Goal: Information Seeking & Learning: Learn about a topic

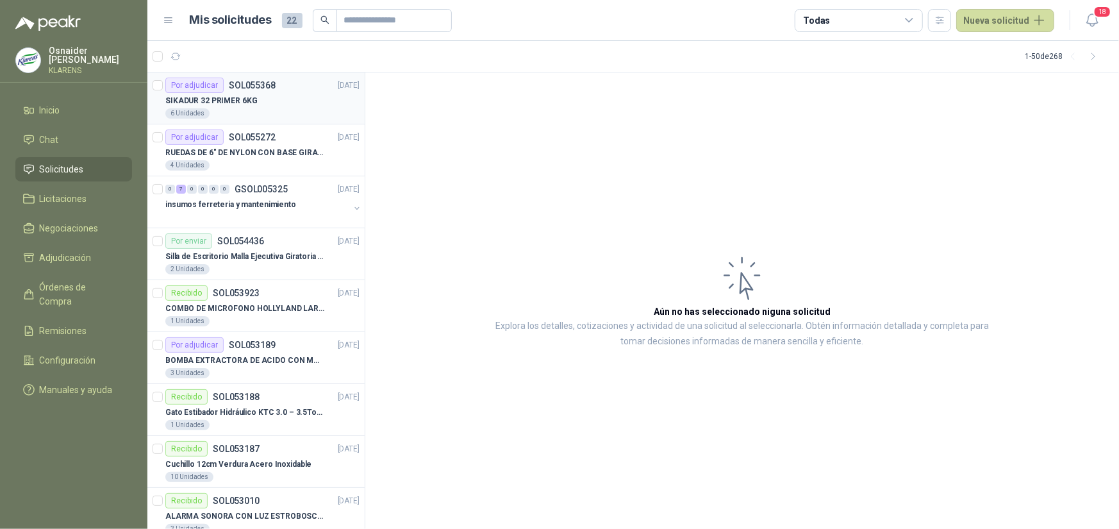
click at [298, 90] on div "Por adjudicar SOL055368 [DATE]" at bounding box center [262, 85] width 194 height 15
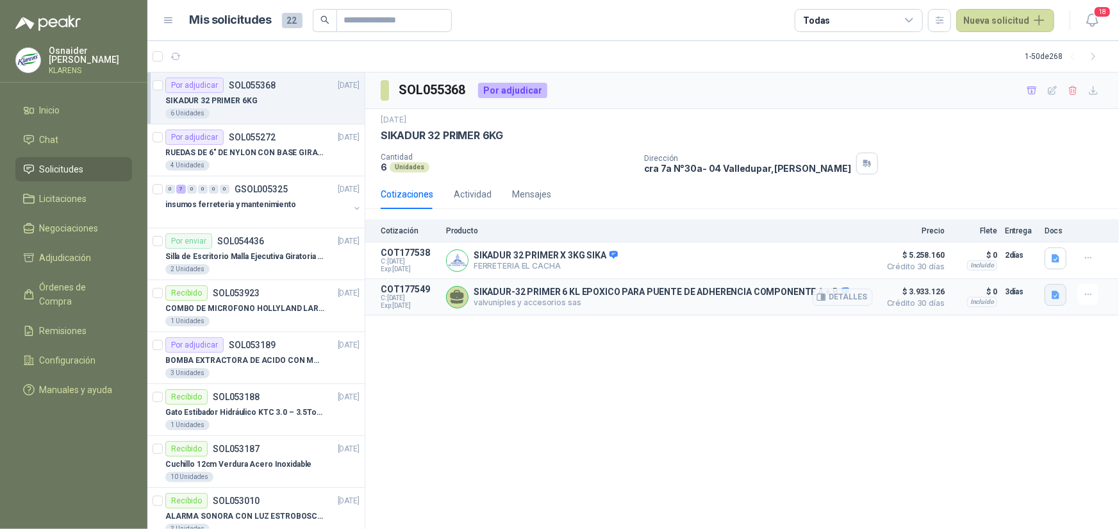
click at [1054, 294] on icon "button" at bounding box center [1056, 294] width 8 height 8
click at [1025, 265] on button "image.png" at bounding box center [1030, 266] width 56 height 13
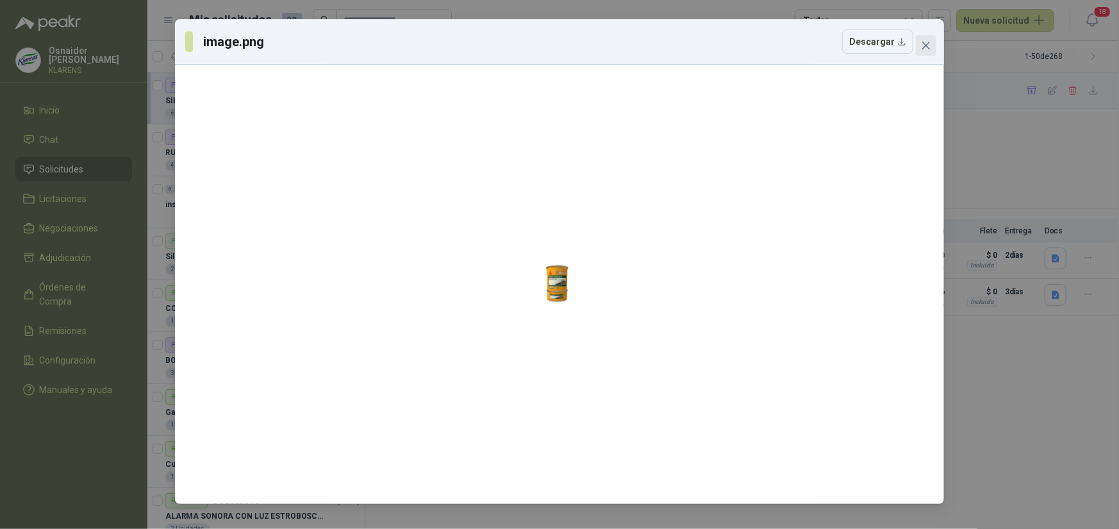
drag, startPoint x: 915, startPoint y: 53, endPoint x: 924, endPoint y: 43, distance: 13.6
click at [915, 52] on div "image.png Descargar" at bounding box center [559, 41] width 749 height 24
click at [924, 43] on icon "close" at bounding box center [926, 45] width 10 height 10
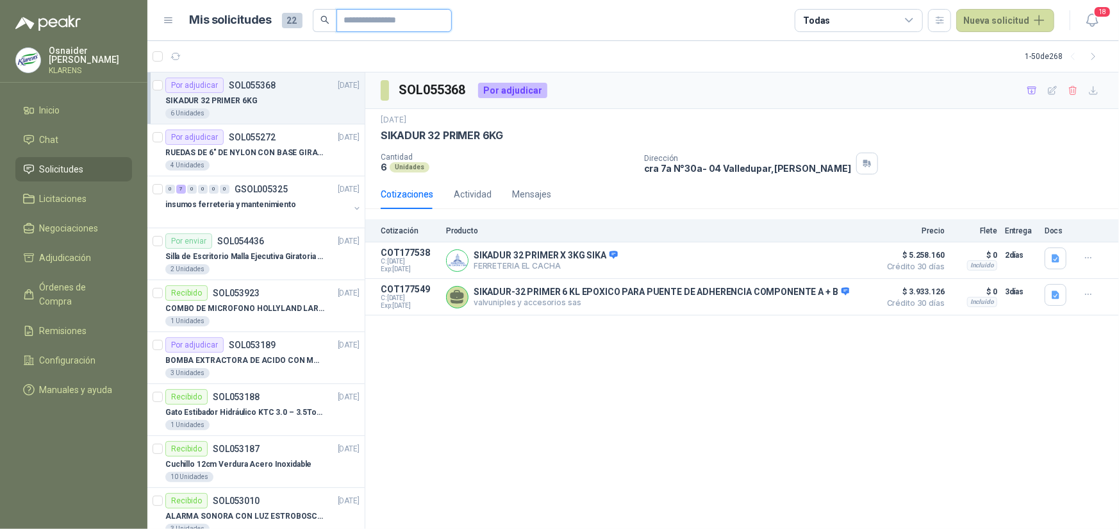
click at [358, 21] on input "text" at bounding box center [389, 21] width 90 height 22
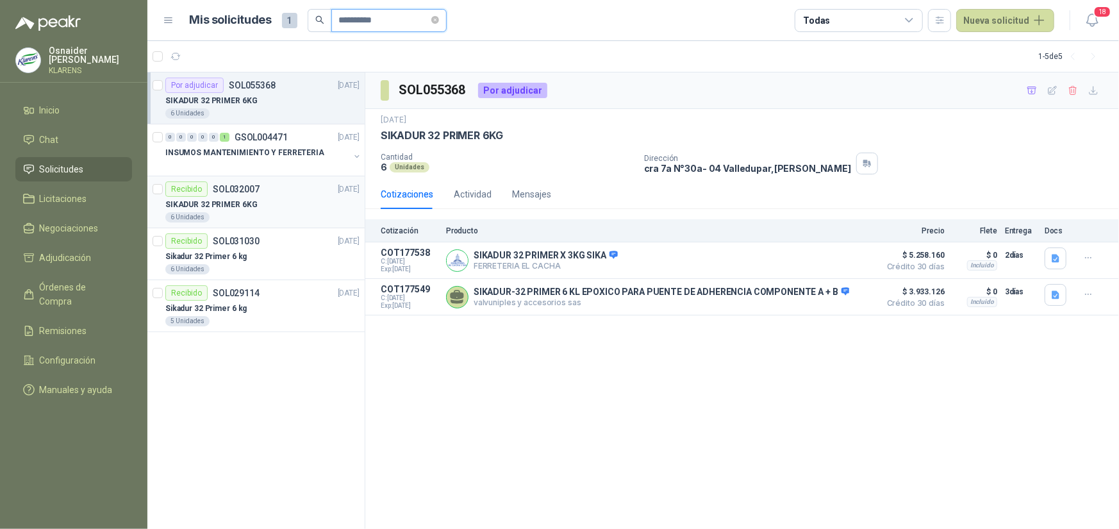
type input "**********"
click at [266, 187] on div "Recibido SOL032007 [DATE]" at bounding box center [262, 188] width 194 height 15
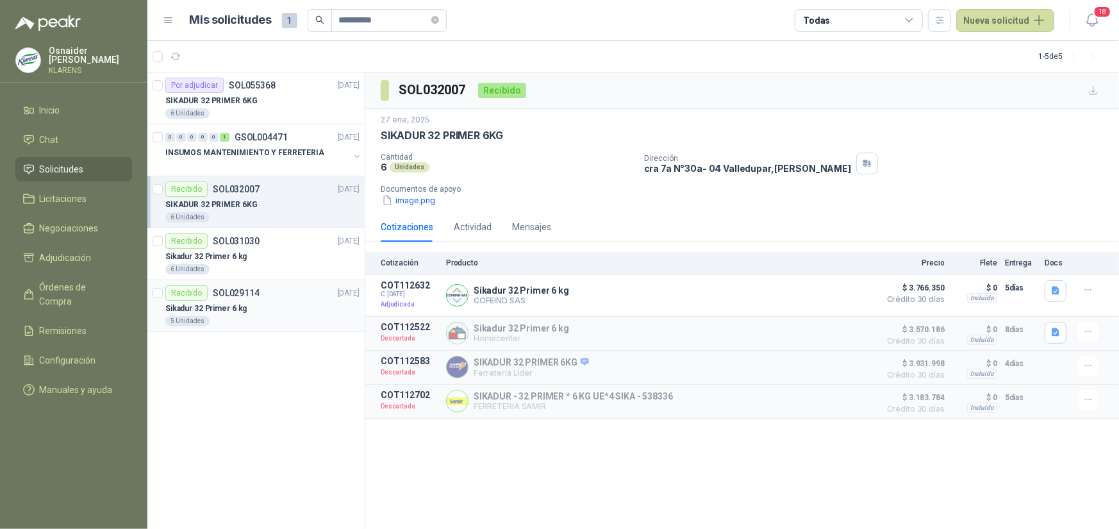
click at [275, 304] on div "Sikadur 32 Primer 6 kg" at bounding box center [262, 308] width 194 height 15
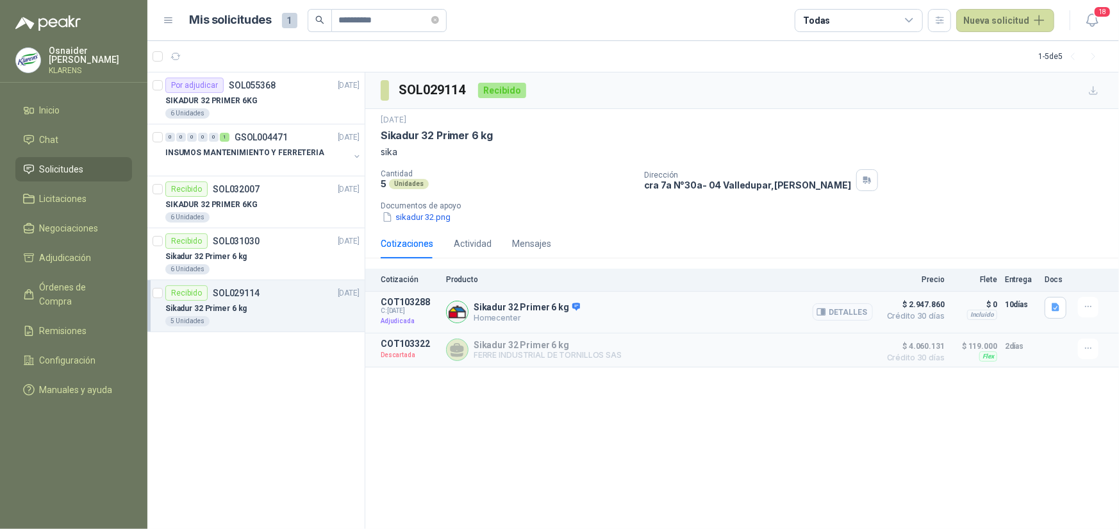
click at [849, 317] on button "Detalles" at bounding box center [843, 311] width 60 height 17
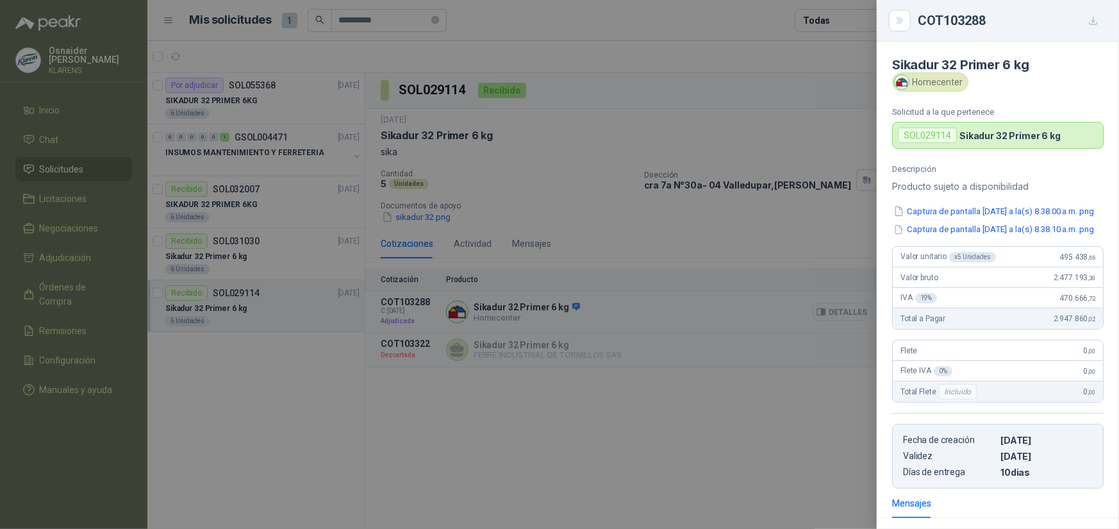
scroll to position [201, 0]
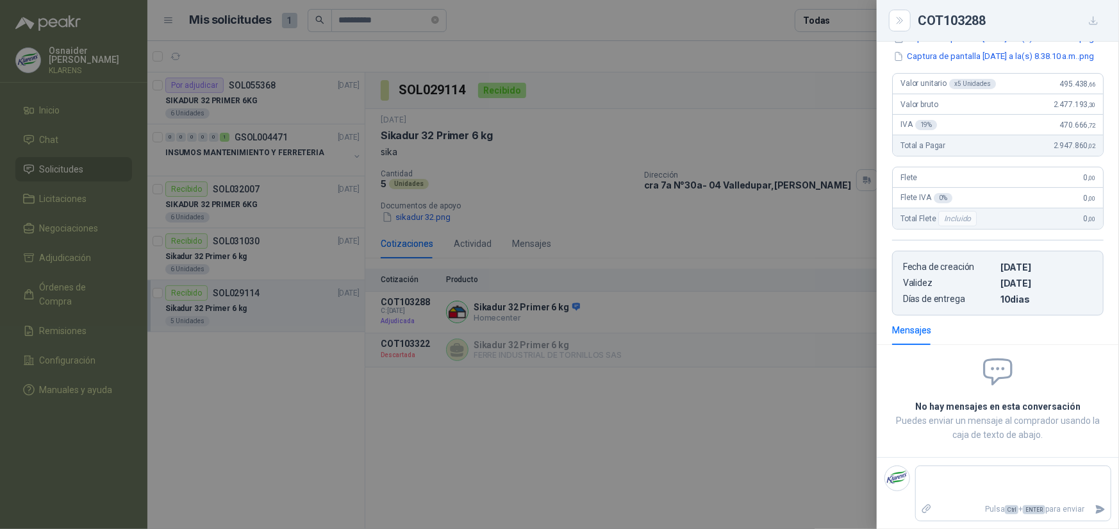
click at [727, 309] on div at bounding box center [559, 264] width 1119 height 529
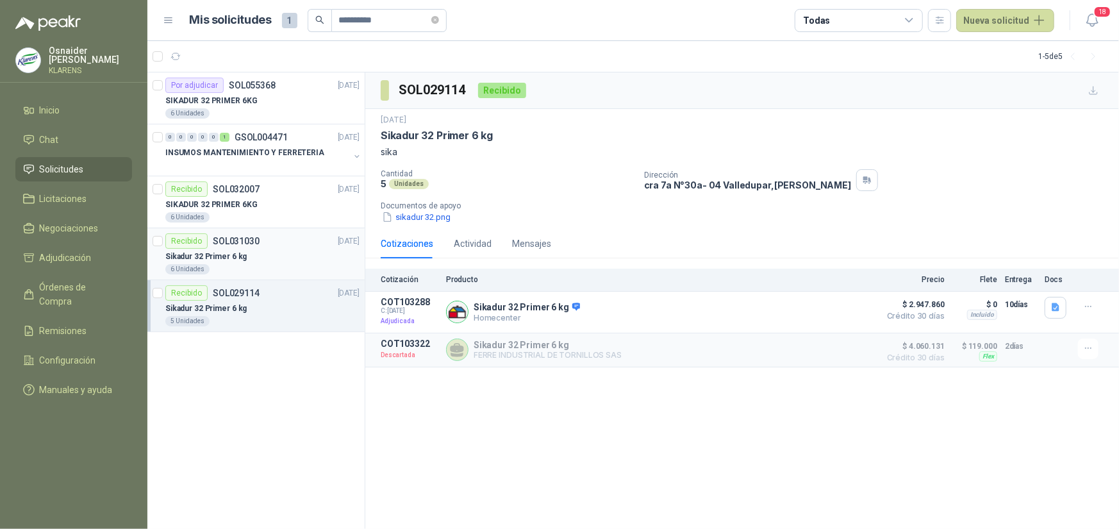
click at [295, 244] on div "Recibido SOL031030 [DATE]" at bounding box center [262, 240] width 194 height 15
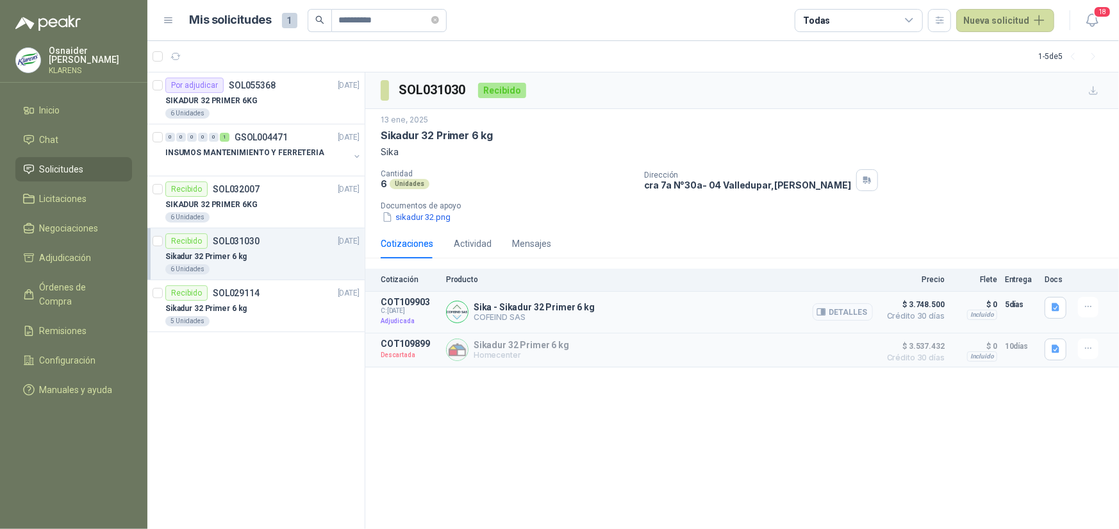
click at [841, 317] on button "Detalles" at bounding box center [843, 311] width 60 height 17
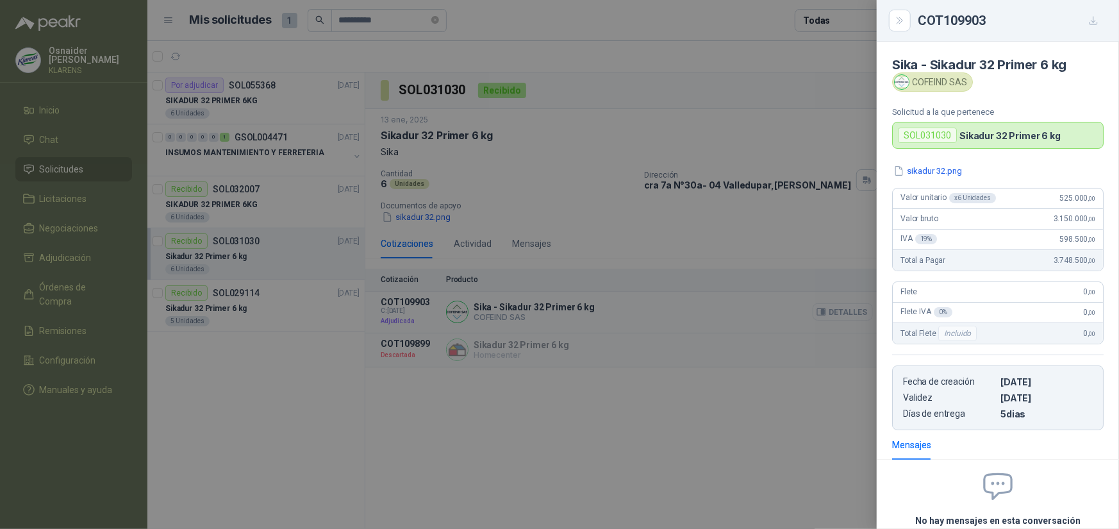
scroll to position [112, 0]
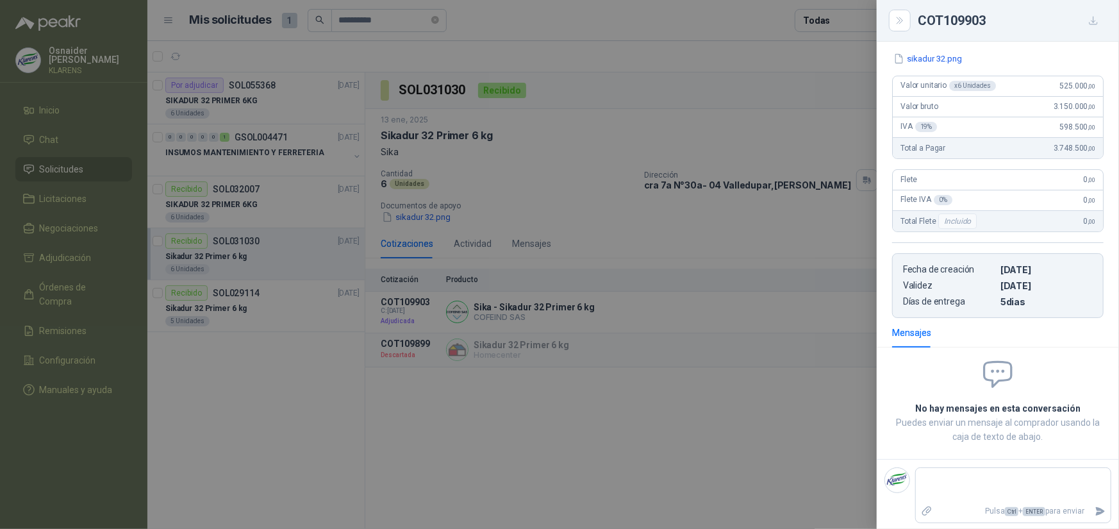
click at [287, 217] on div at bounding box center [559, 264] width 1119 height 529
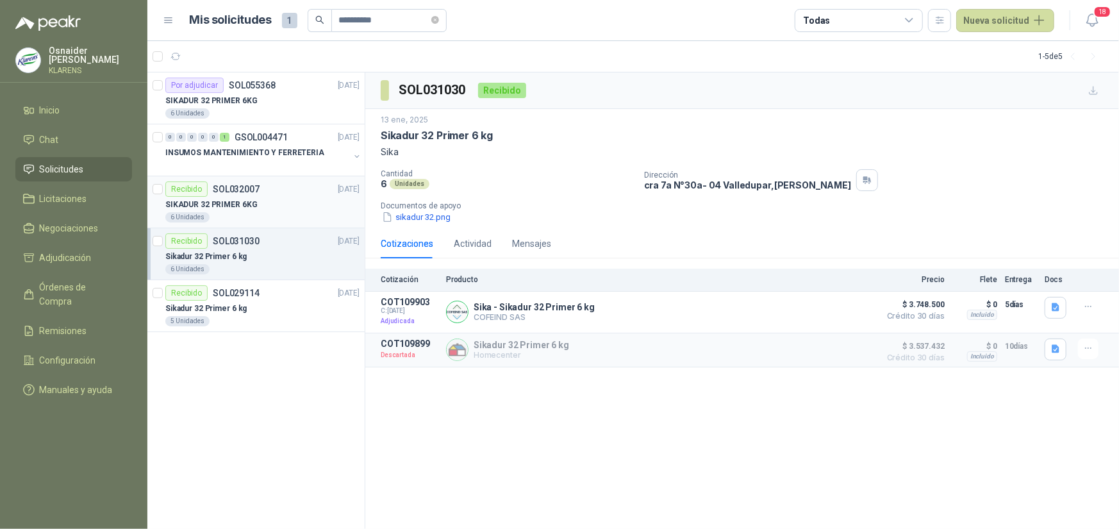
click at [285, 191] on div "Recibido SOL032007 [DATE]" at bounding box center [262, 188] width 194 height 15
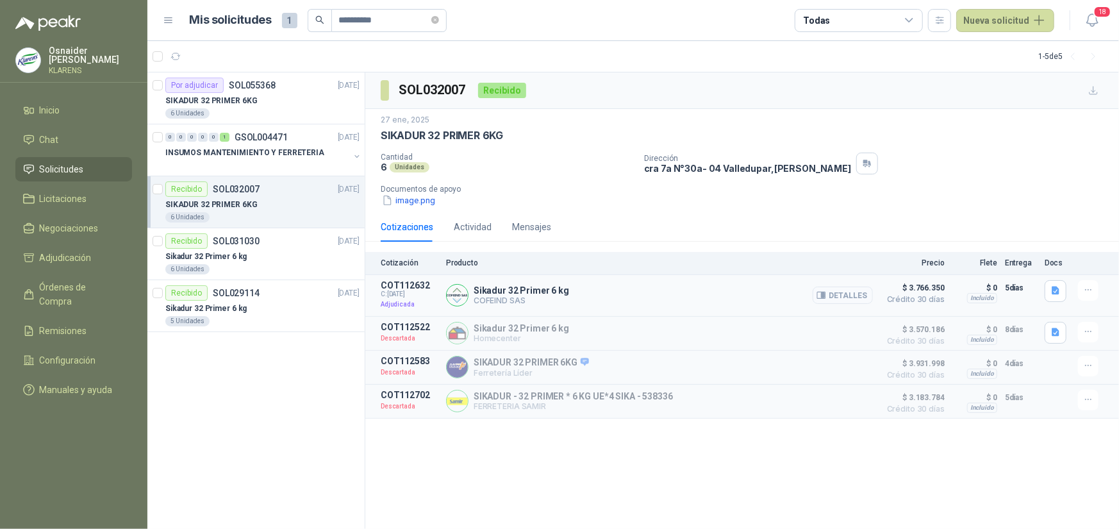
click at [846, 298] on button "Detalles" at bounding box center [843, 294] width 60 height 17
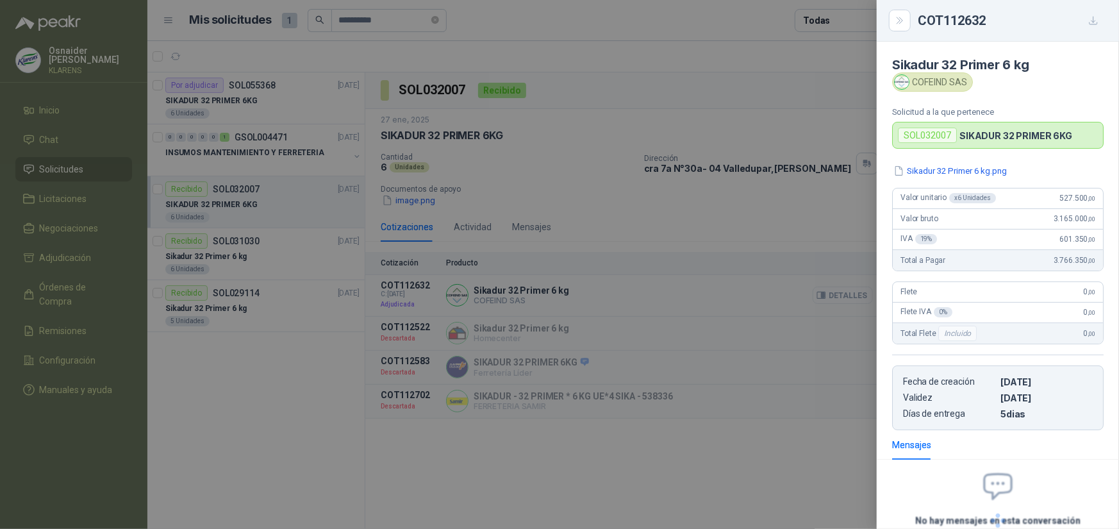
scroll to position [112, 0]
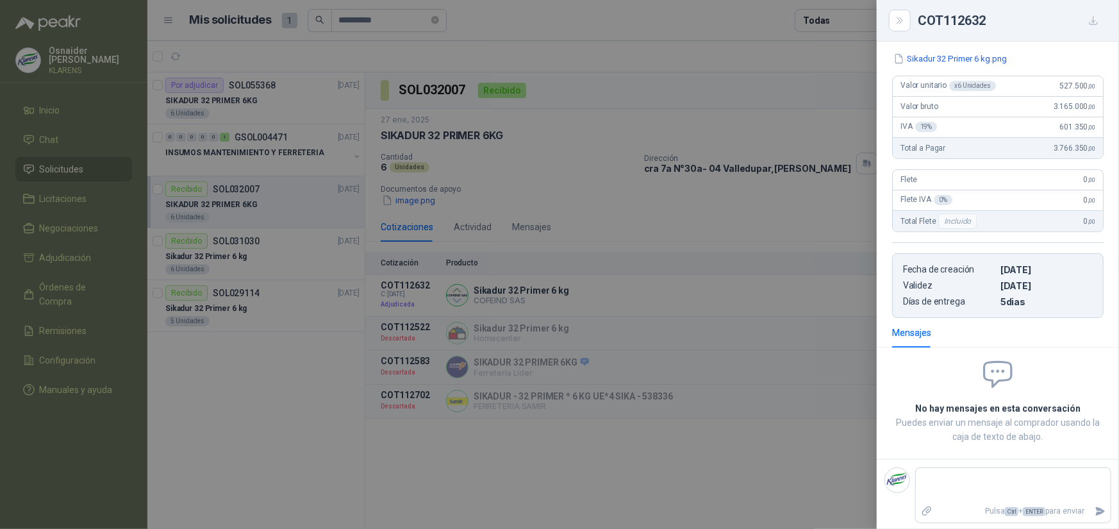
click at [260, 152] on div at bounding box center [559, 264] width 1119 height 529
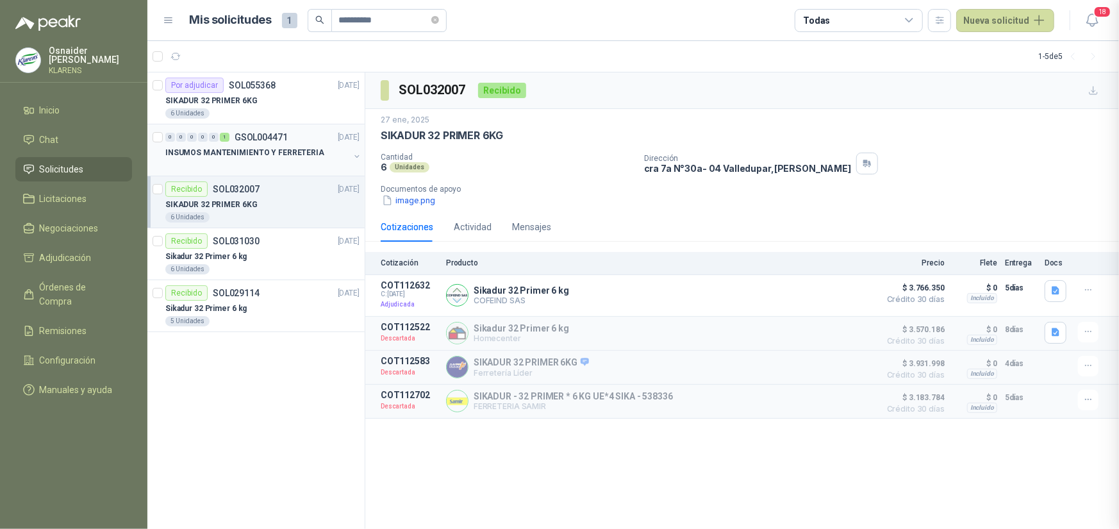
click at [260, 152] on p "INSUMOS MANTENIMIENTO Y FERRETERIA" at bounding box center [244, 153] width 159 height 12
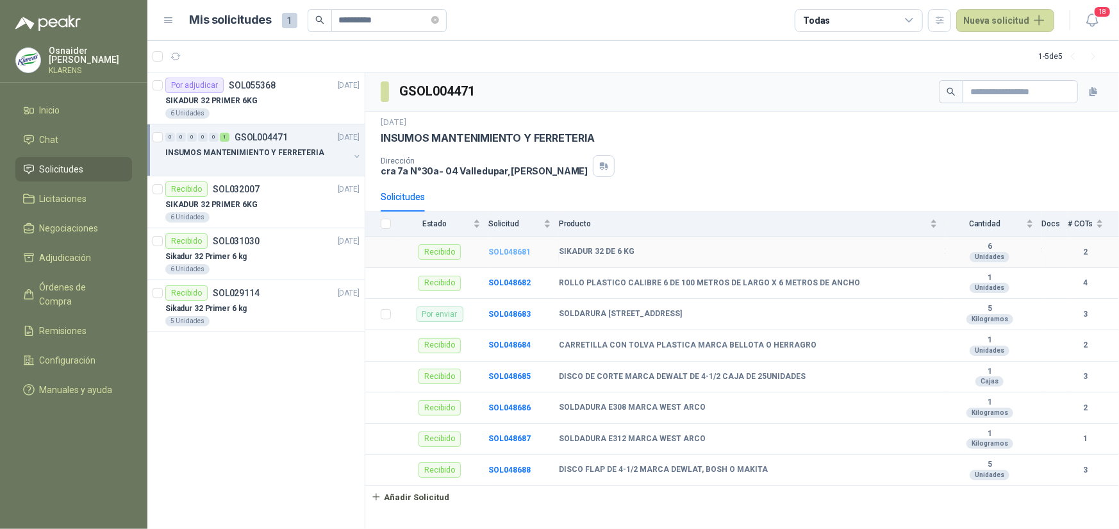
click at [507, 249] on b "SOL048681" at bounding box center [509, 251] width 42 height 9
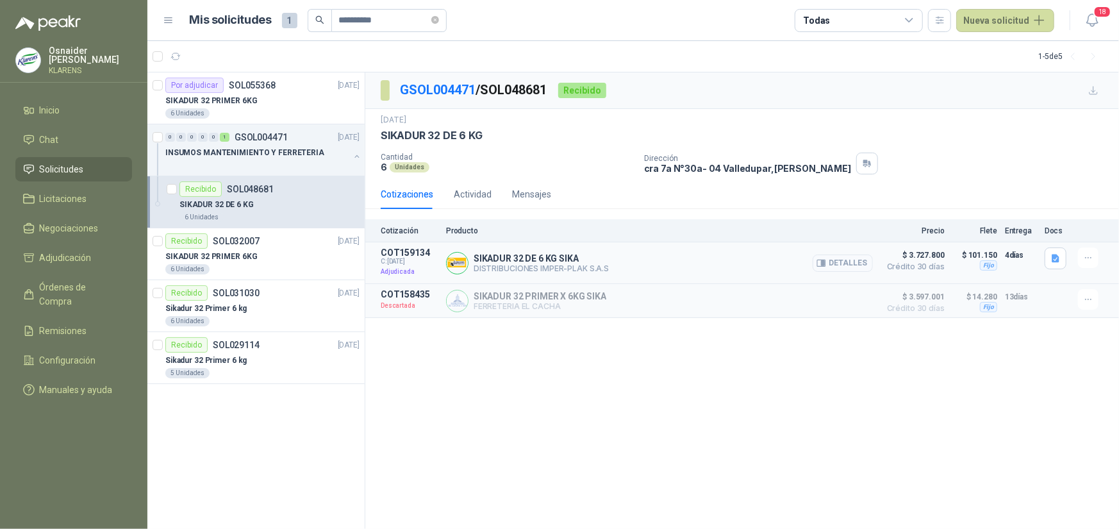
click at [850, 261] on button "Detalles" at bounding box center [843, 262] width 60 height 17
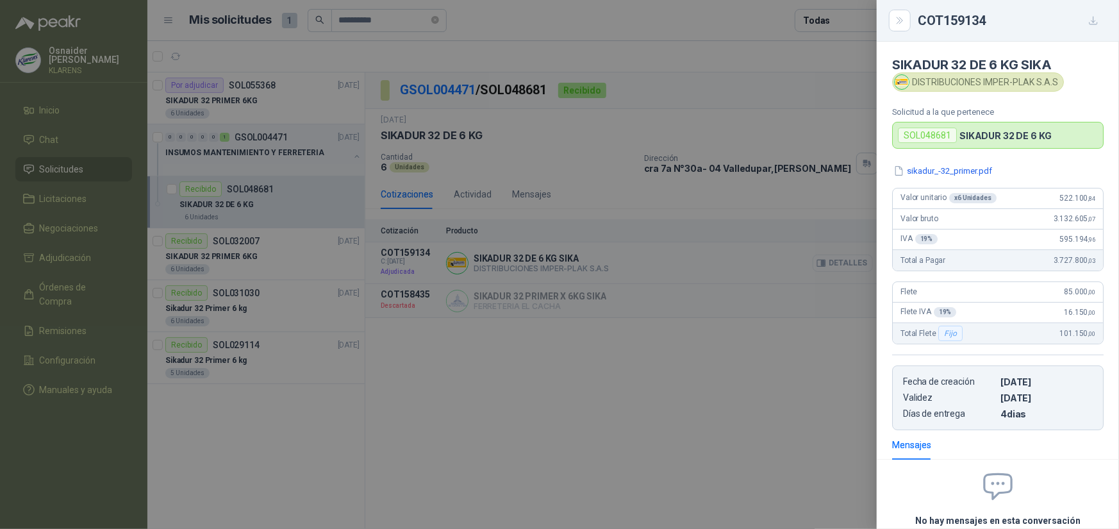
scroll to position [112, 0]
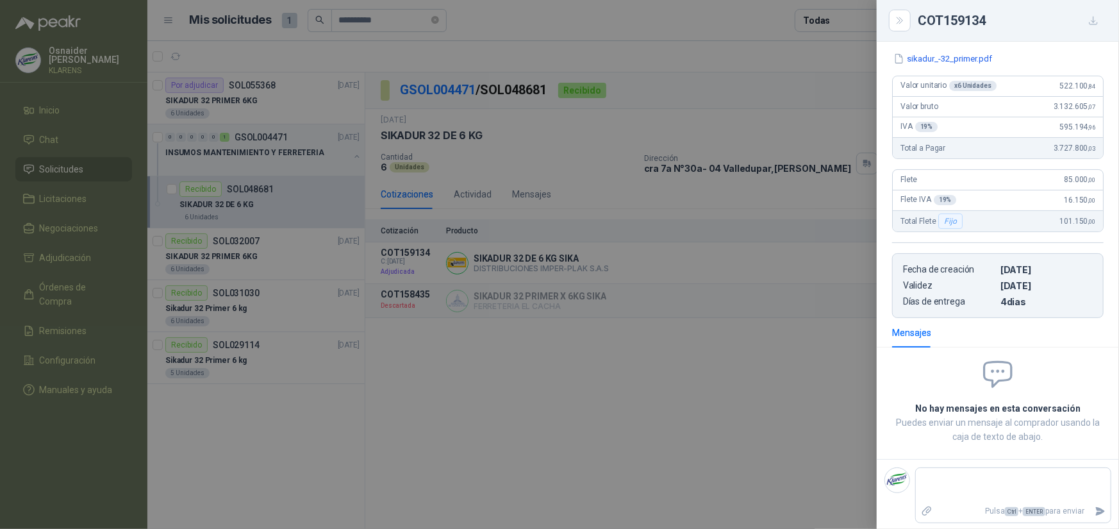
click at [240, 89] on div at bounding box center [559, 264] width 1119 height 529
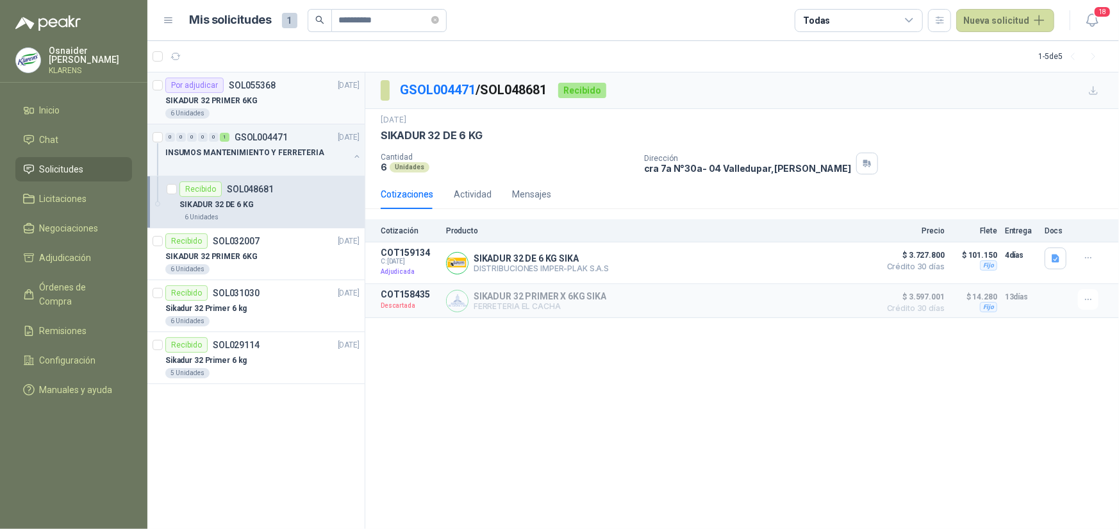
click at [258, 89] on p "SOL055368" at bounding box center [252, 85] width 47 height 9
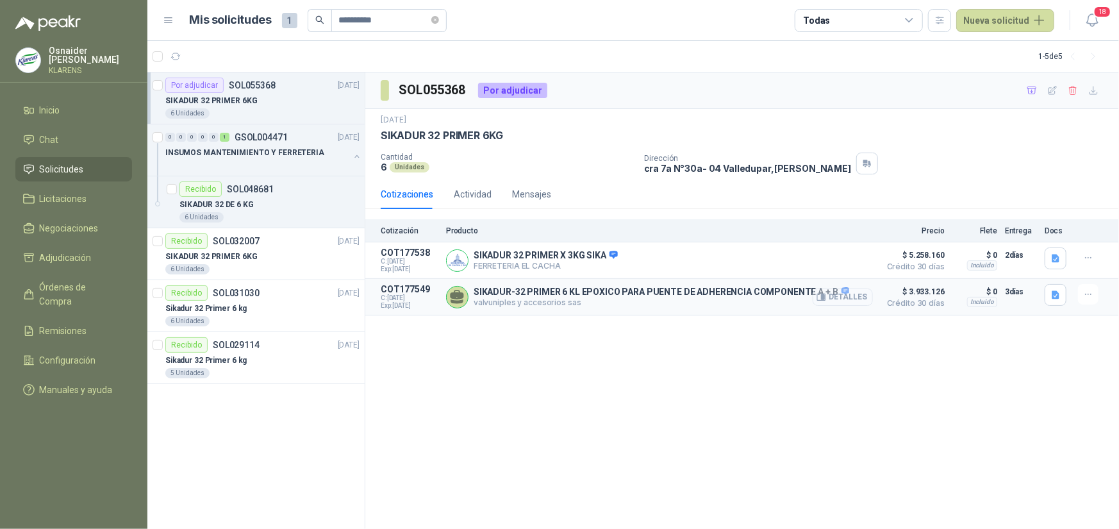
click at [846, 299] on button "Detalles" at bounding box center [843, 296] width 60 height 17
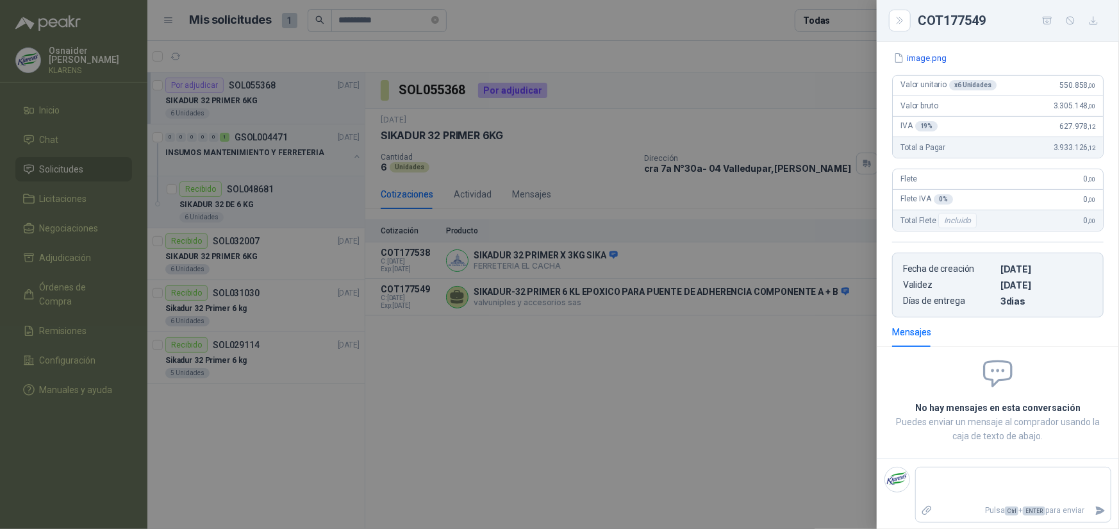
scroll to position [22, 0]
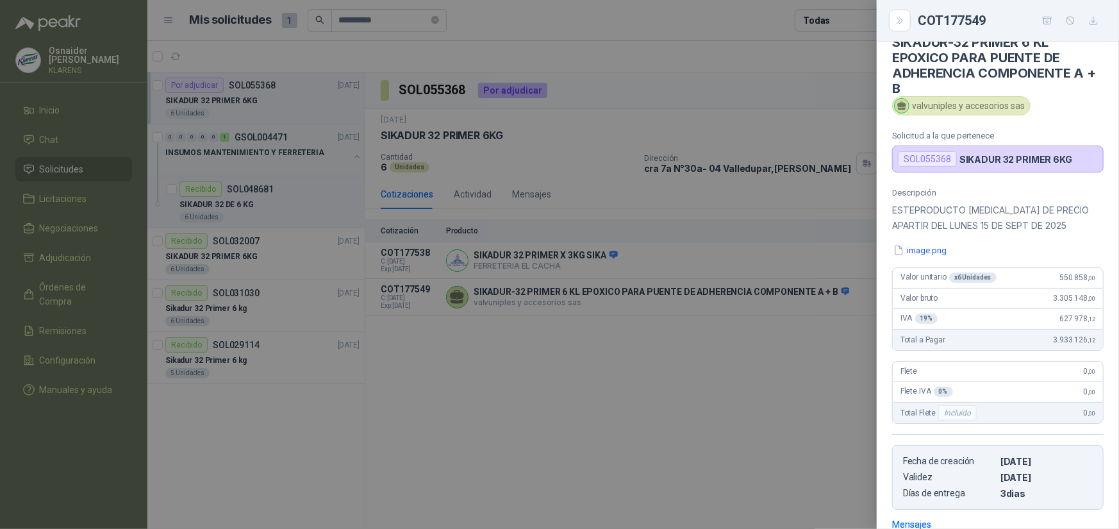
click at [756, 342] on div at bounding box center [559, 264] width 1119 height 529
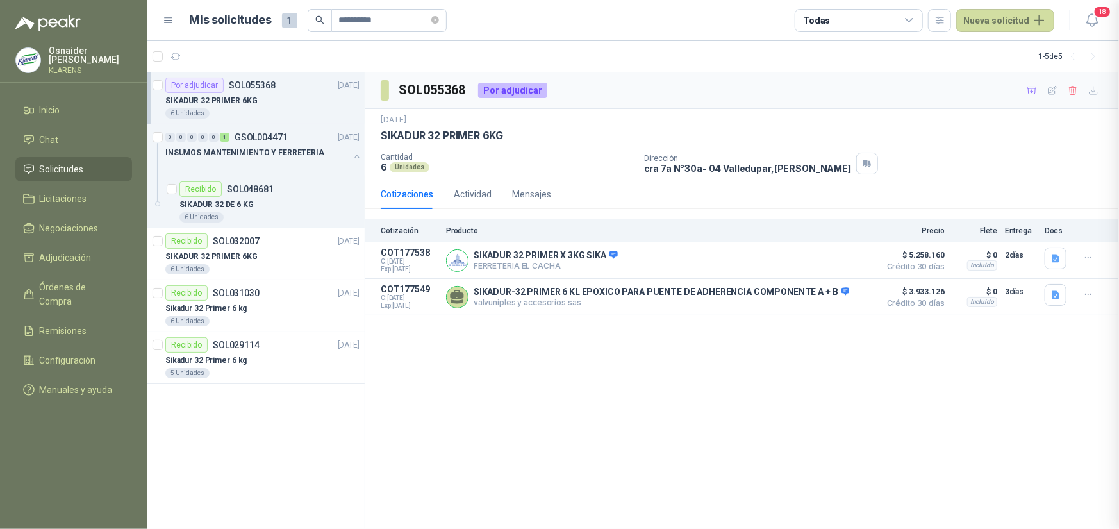
scroll to position [221, 0]
click at [845, 259] on button "Detalles" at bounding box center [843, 260] width 60 height 17
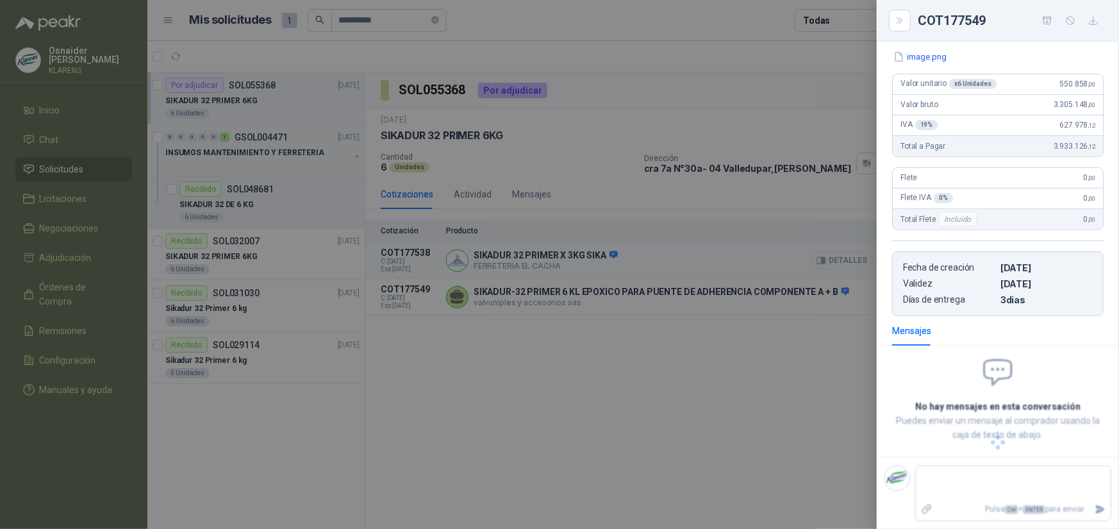
scroll to position [175, 0]
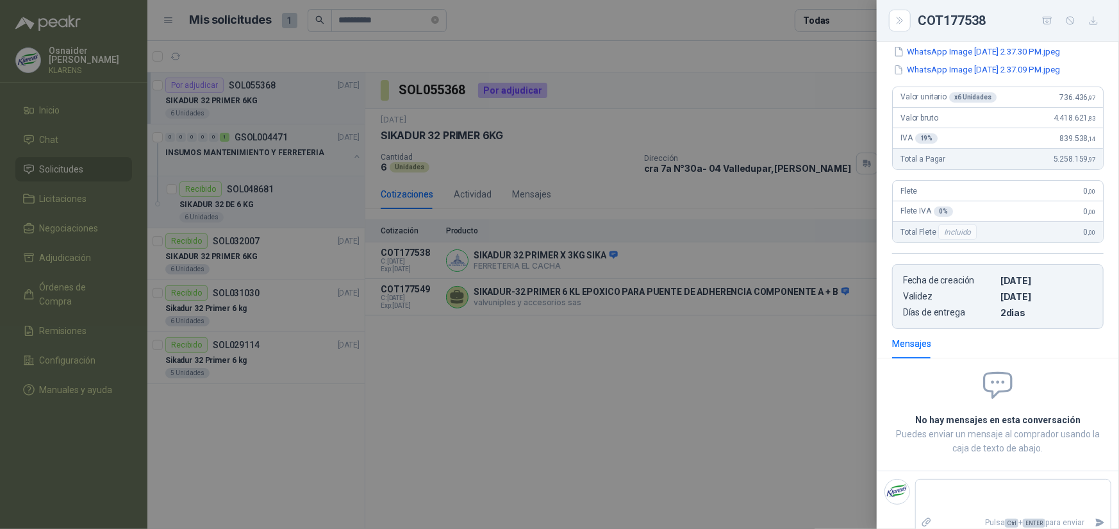
click at [709, 329] on div at bounding box center [559, 264] width 1119 height 529
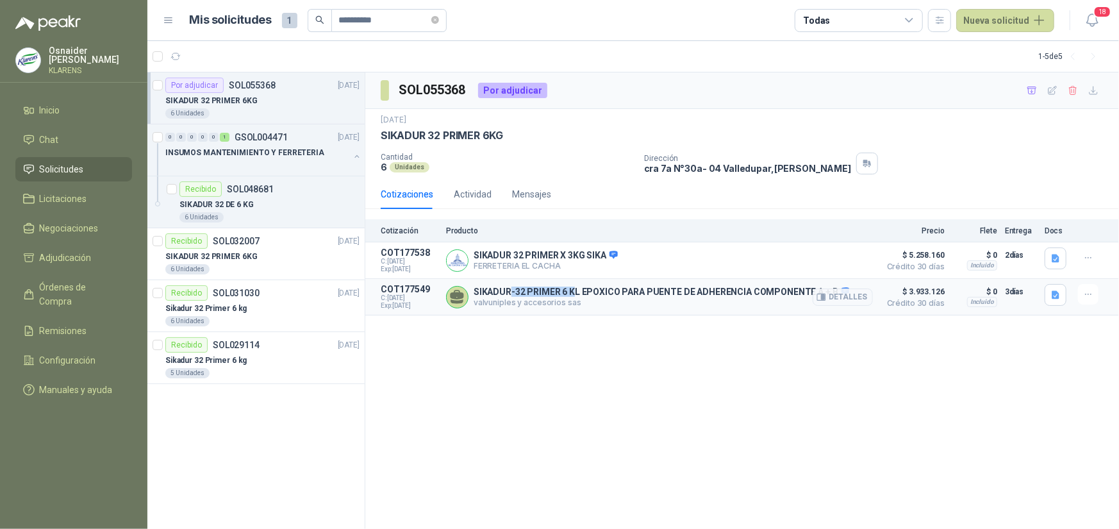
drag, startPoint x: 575, startPoint y: 288, endPoint x: 510, endPoint y: 281, distance: 65.1
click at [510, 281] on article "COT177549 C: [DATE] Exp: [DATE] SIKADUR-32 PRIMER 6 KL EPOXICO PARA [PERSON_NAM…" at bounding box center [742, 297] width 754 height 37
drag, startPoint x: 474, startPoint y: 290, endPoint x: 578, endPoint y: 297, distance: 104.0
click at [578, 297] on p "SIKADUR-32 PRIMER 6 KL EPOXICO PARA PUENTE DE ADHERENCIA COMPONENTE A + B" at bounding box center [662, 292] width 376 height 12
copy p "SIKADUR-32 PRIMER 6 KL"
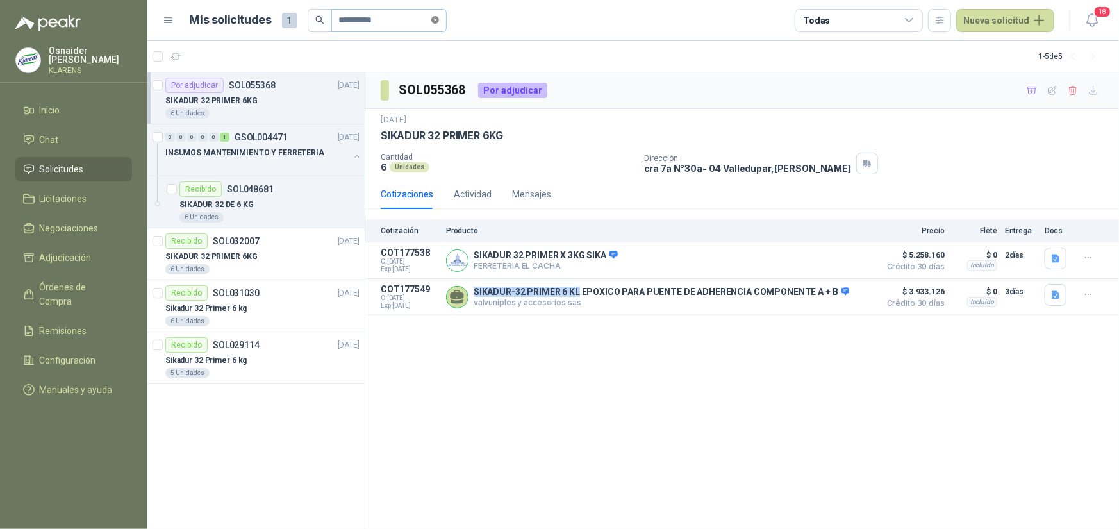
click at [439, 14] on span at bounding box center [435, 20] width 8 height 12
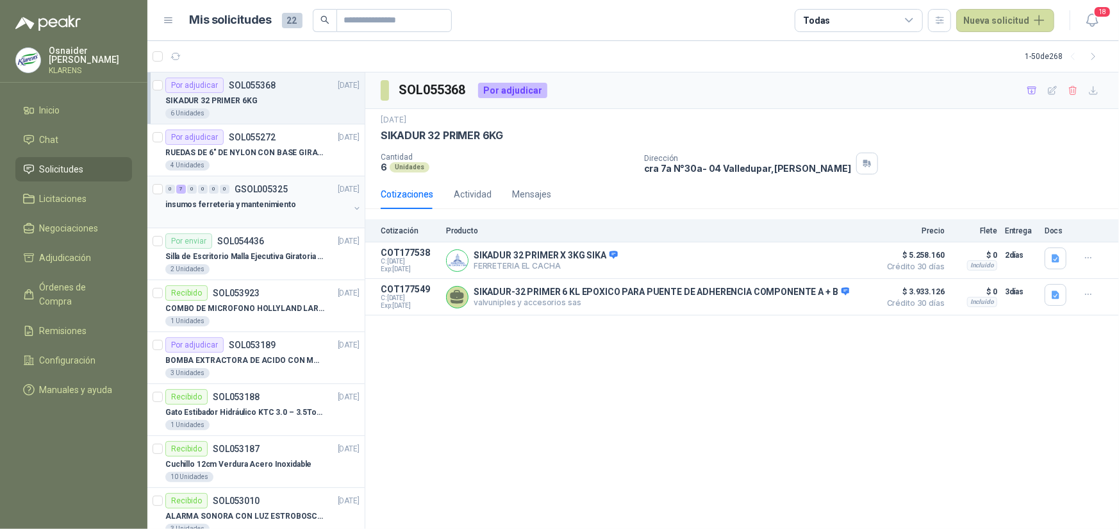
click at [274, 199] on p "insumos ferreteria y mantenimiento" at bounding box center [230, 205] width 131 height 12
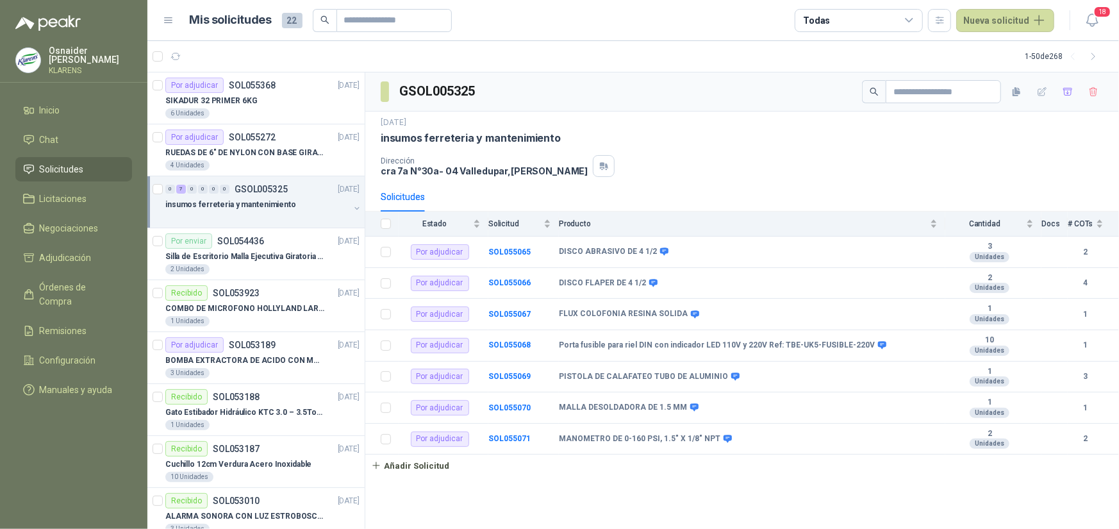
click at [379, 226] on th at bounding box center [381, 223] width 33 height 25
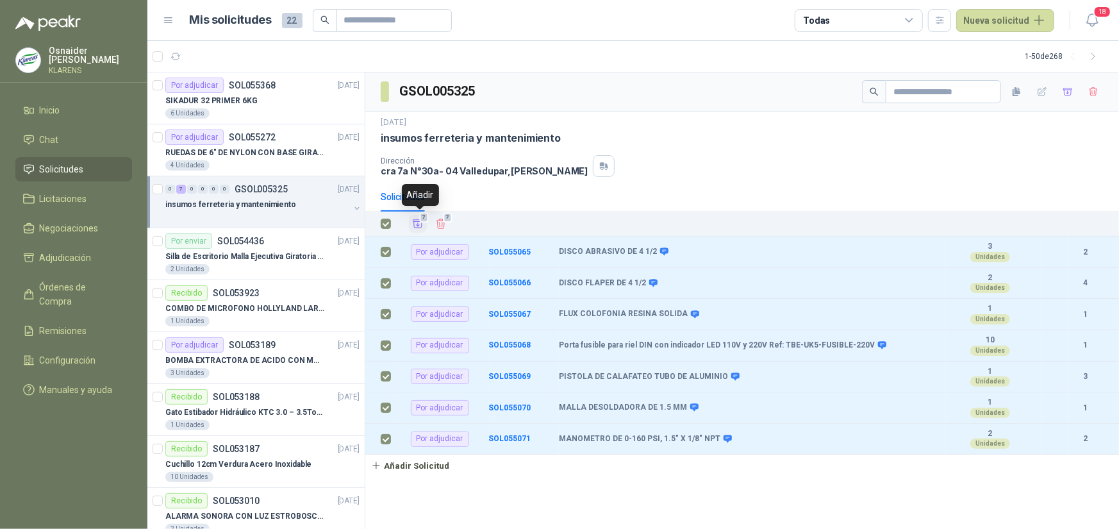
click at [422, 226] on icon "Añadir" at bounding box center [418, 224] width 12 height 12
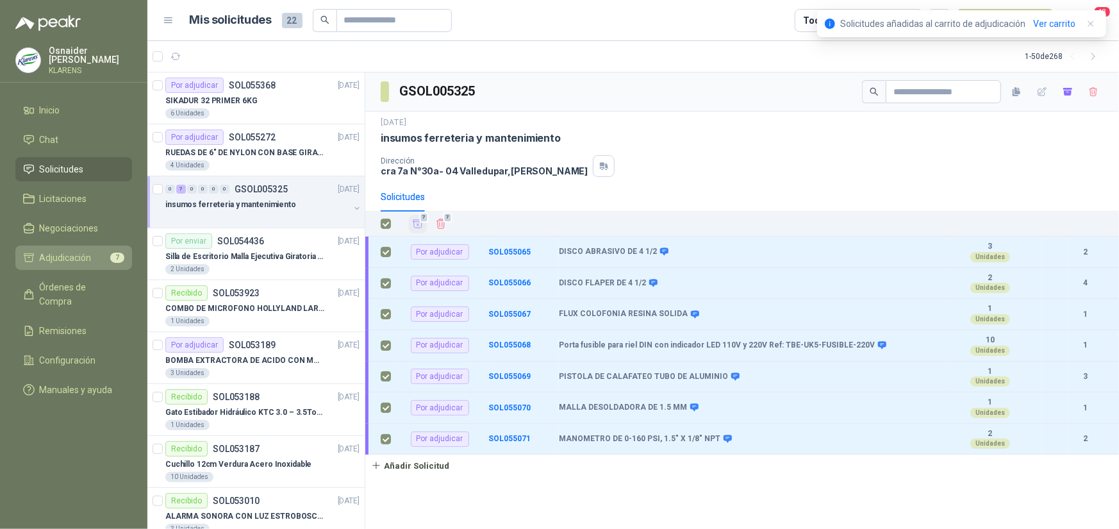
click at [88, 258] on span "Adjudicación" at bounding box center [66, 258] width 52 height 14
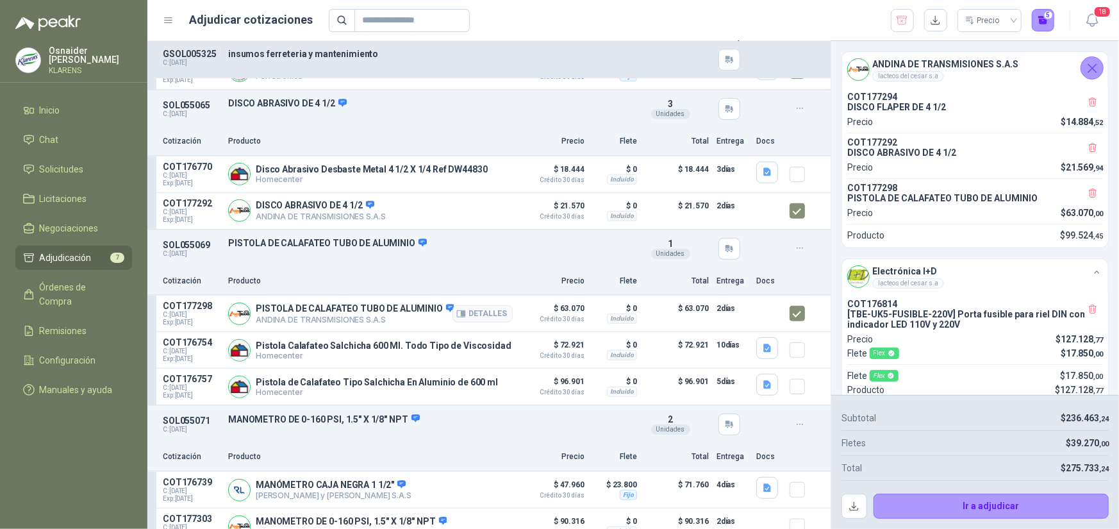
scroll to position [513, 0]
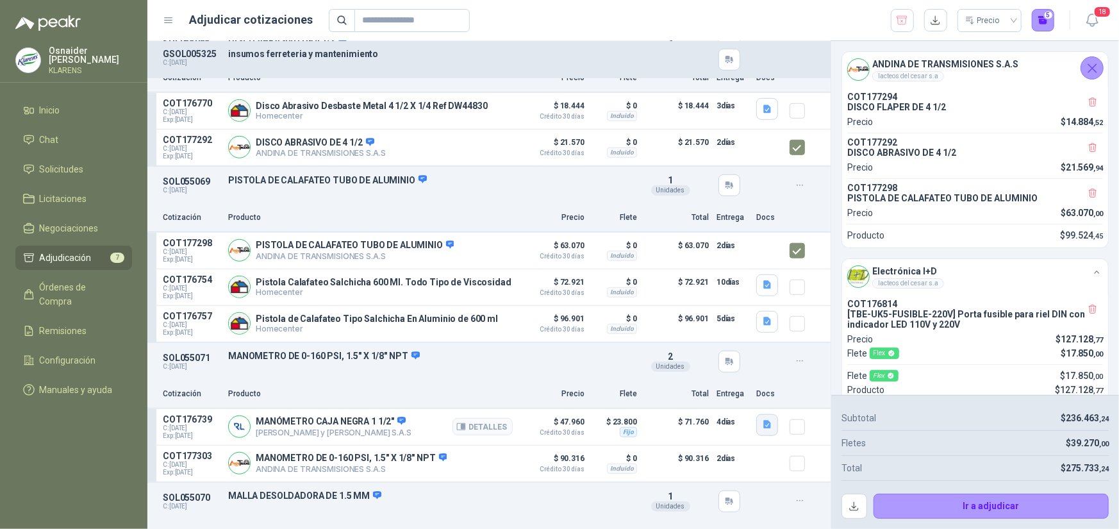
click at [763, 426] on icon "button" at bounding box center [767, 424] width 8 height 8
click at [740, 400] on button "1100.pdf" at bounding box center [734, 398] width 49 height 13
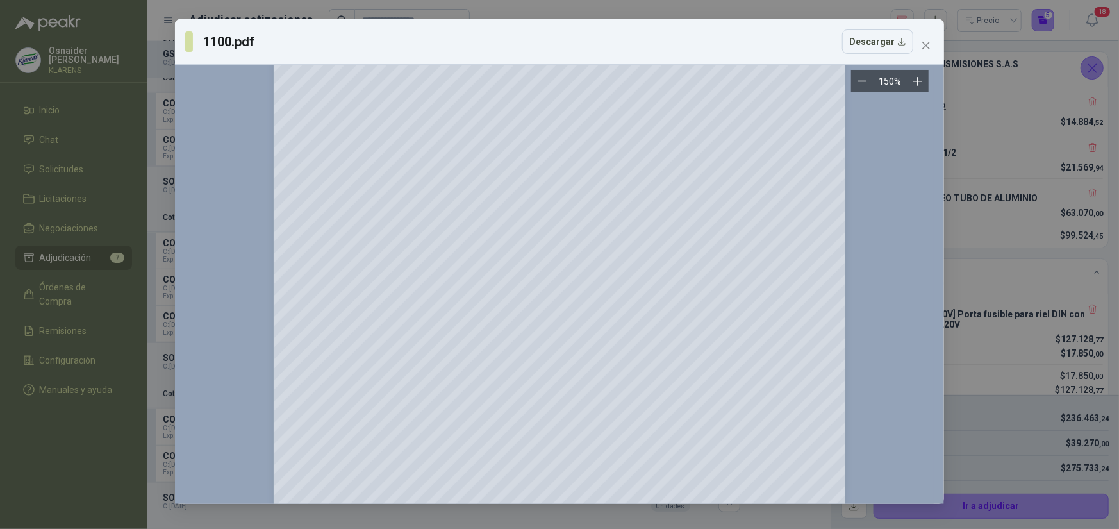
scroll to position [577, 0]
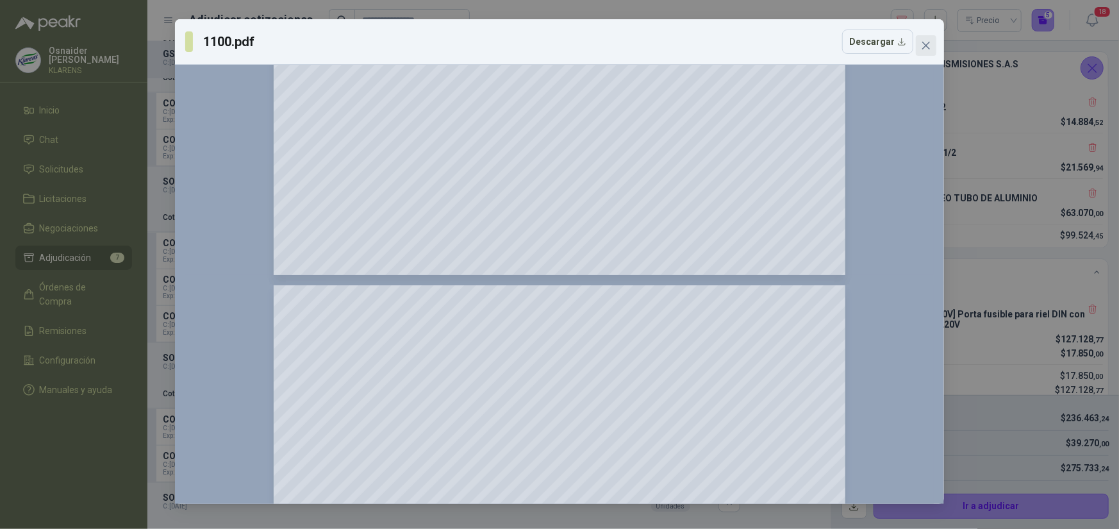
click at [926, 42] on icon "close" at bounding box center [926, 45] width 10 height 10
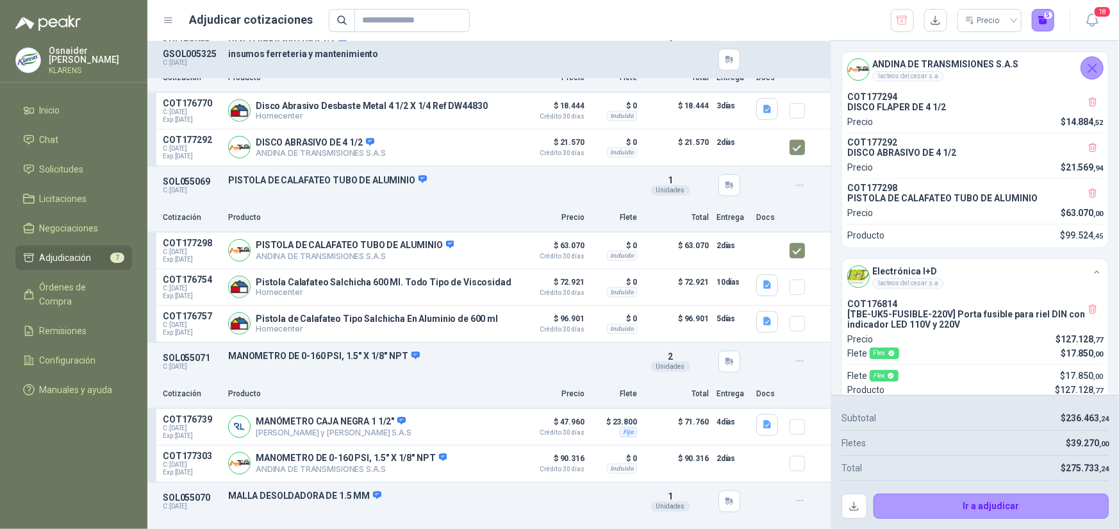
scroll to position [577, 0]
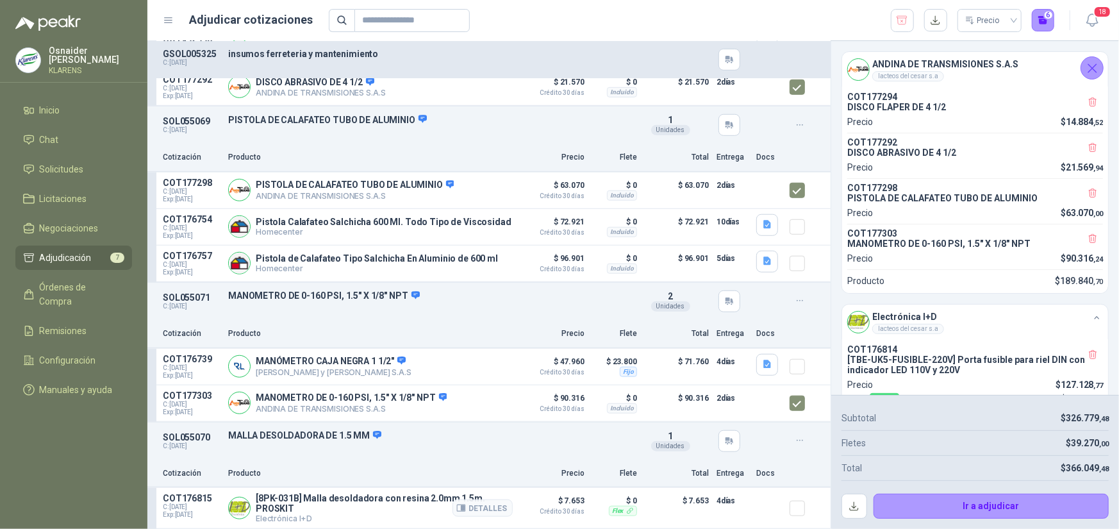
click at [797, 505] on div at bounding box center [803, 508] width 26 height 30
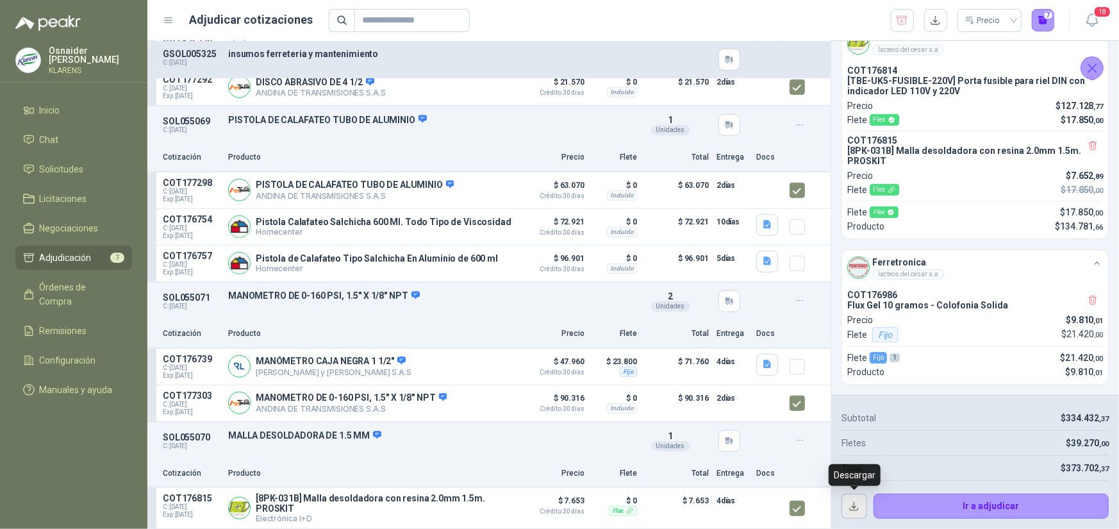
click at [847, 506] on button "button" at bounding box center [855, 506] width 26 height 26
